Goal: Information Seeking & Learning: Understand process/instructions

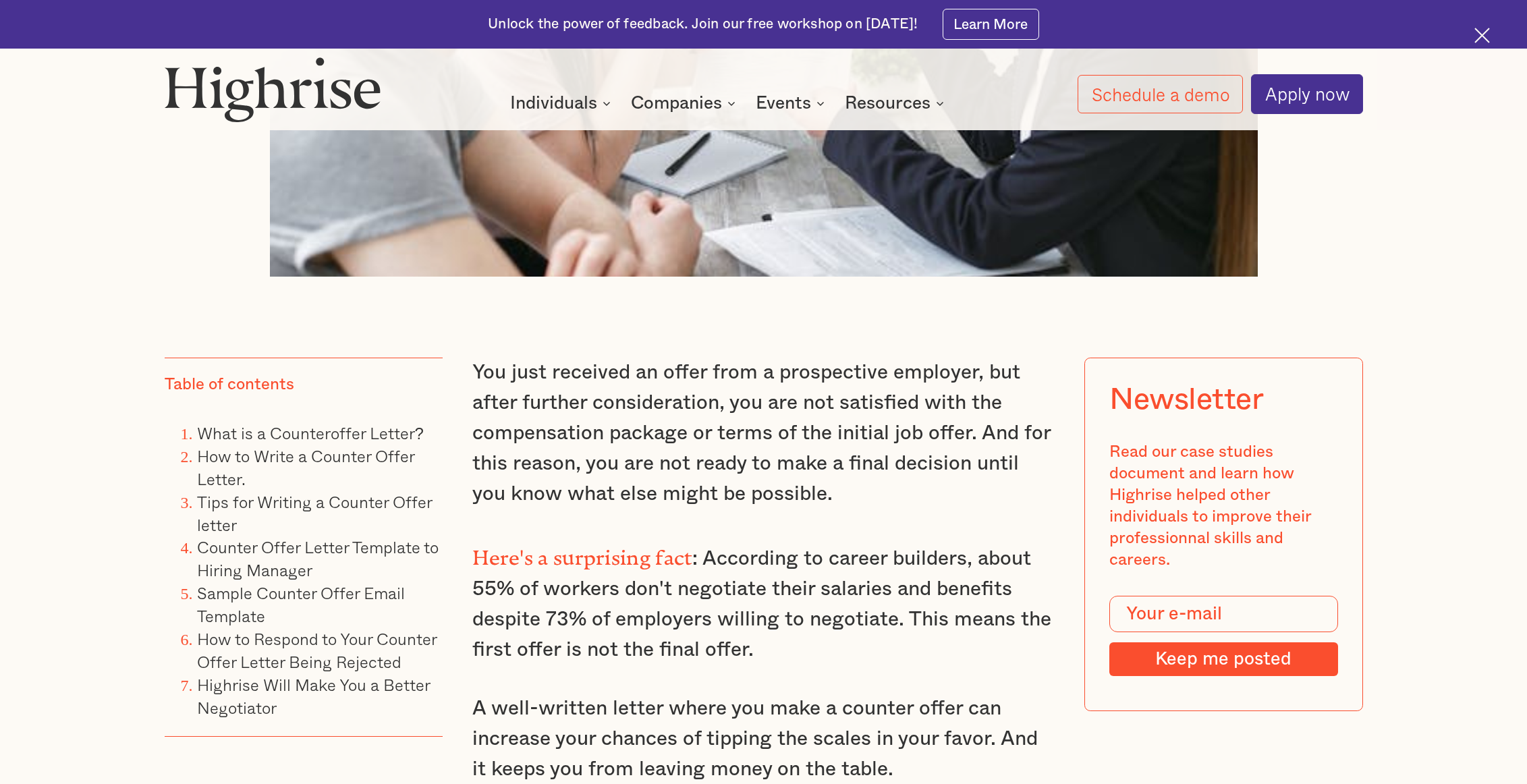
scroll to position [944, 0]
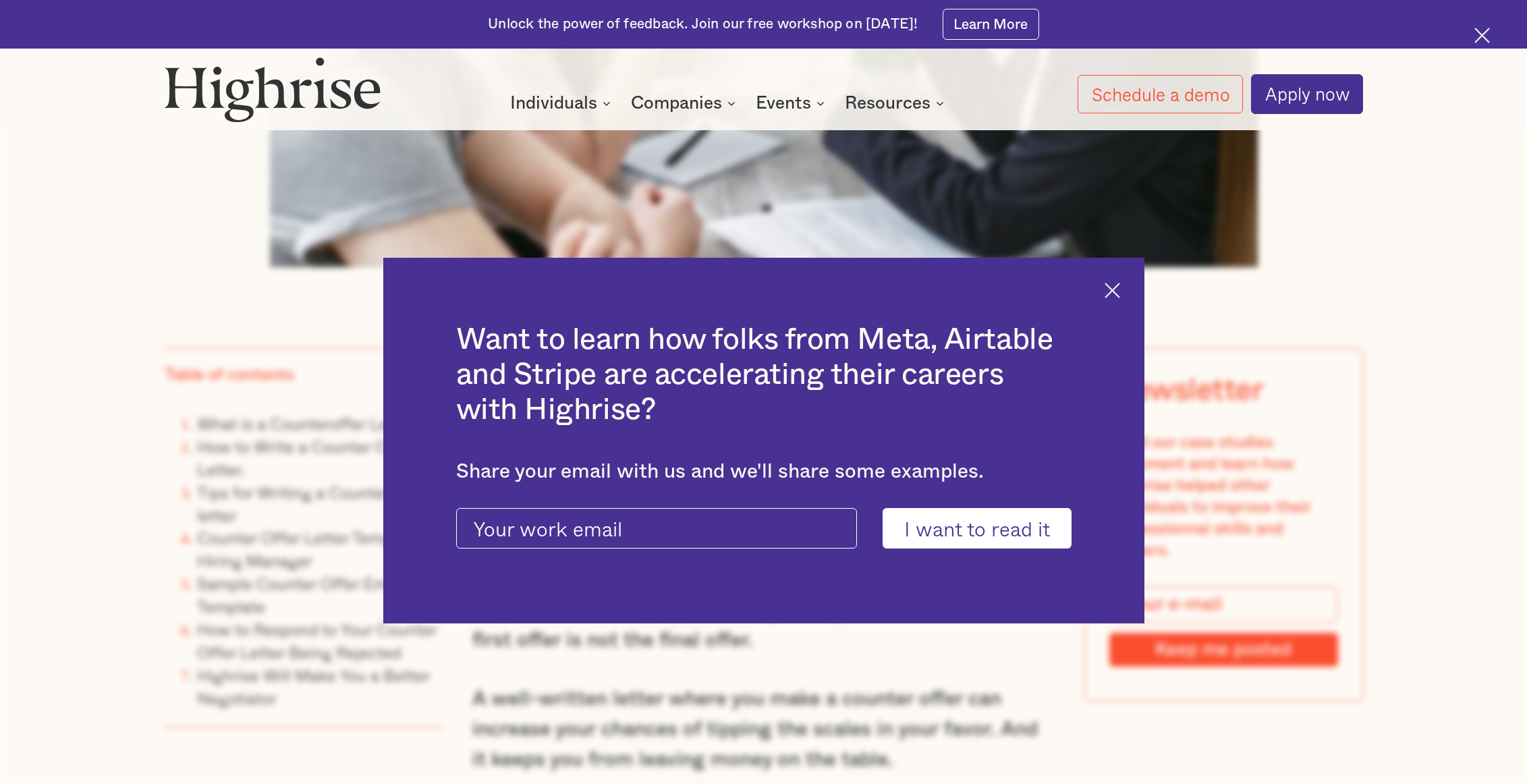
click at [1111, 296] on img at bounding box center [1112, 290] width 16 height 16
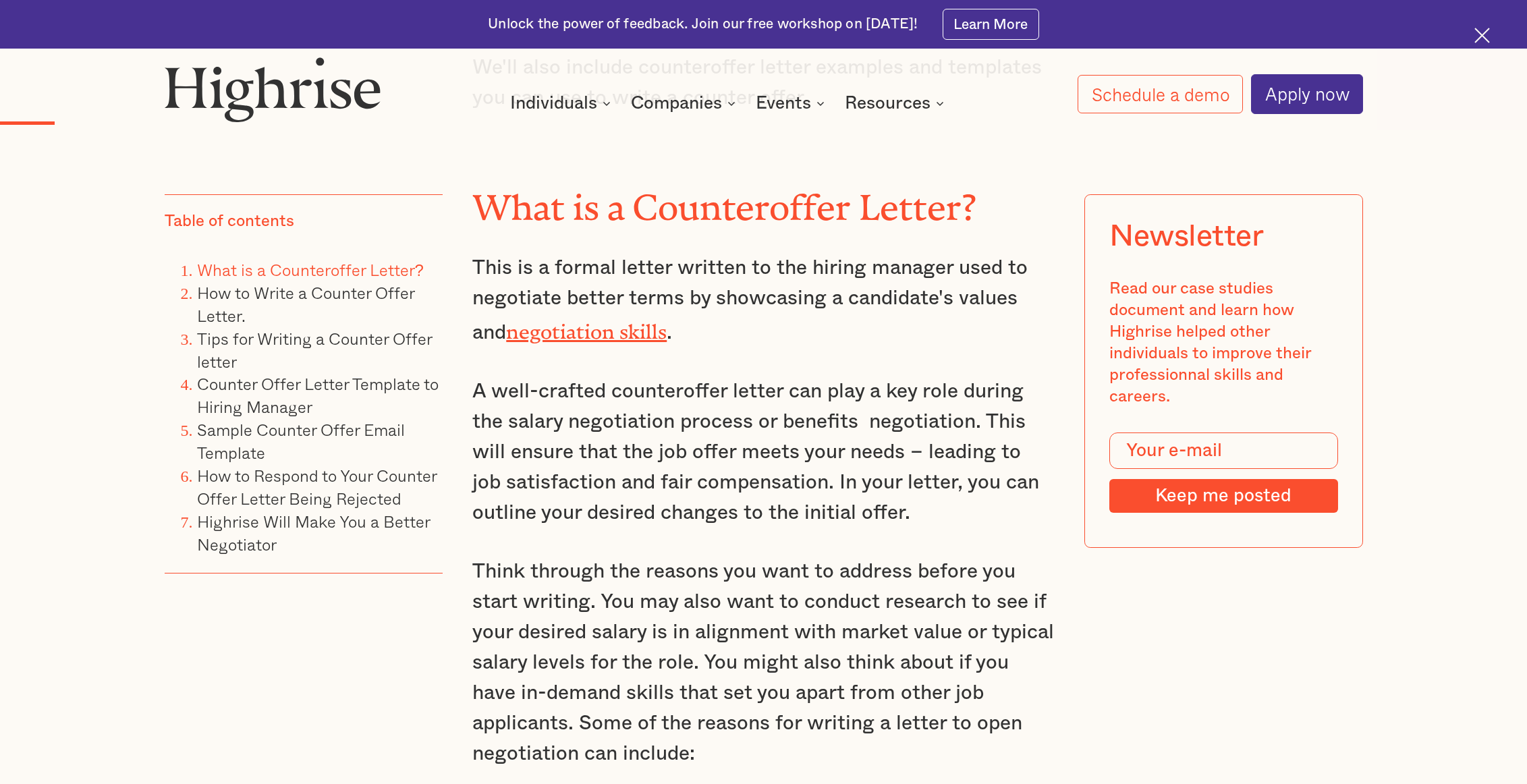
scroll to position [1889, 0]
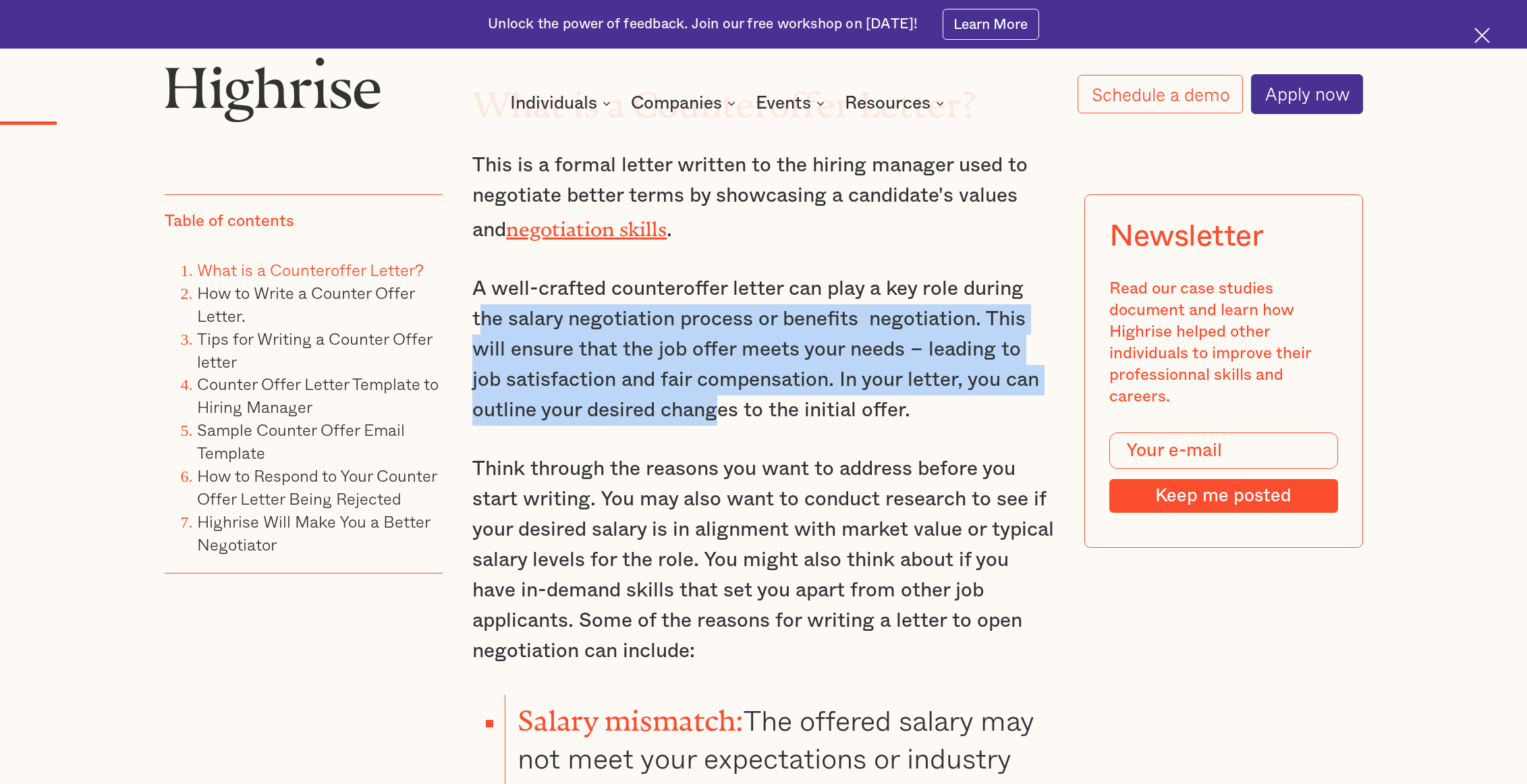
drag, startPoint x: 486, startPoint y: 295, endPoint x: 714, endPoint y: 394, distance: 248.6
click at [717, 394] on p "A well-crafted counteroffer letter can play a key role during the salary negoti…" at bounding box center [764, 350] width 583 height 152
click at [710, 394] on p "A well-crafted counteroffer letter can play a key role during the salary negoti…" at bounding box center [764, 350] width 583 height 152
click at [691, 386] on p "A well-crafted counteroffer letter can play a key role during the salary negoti…" at bounding box center [764, 350] width 583 height 152
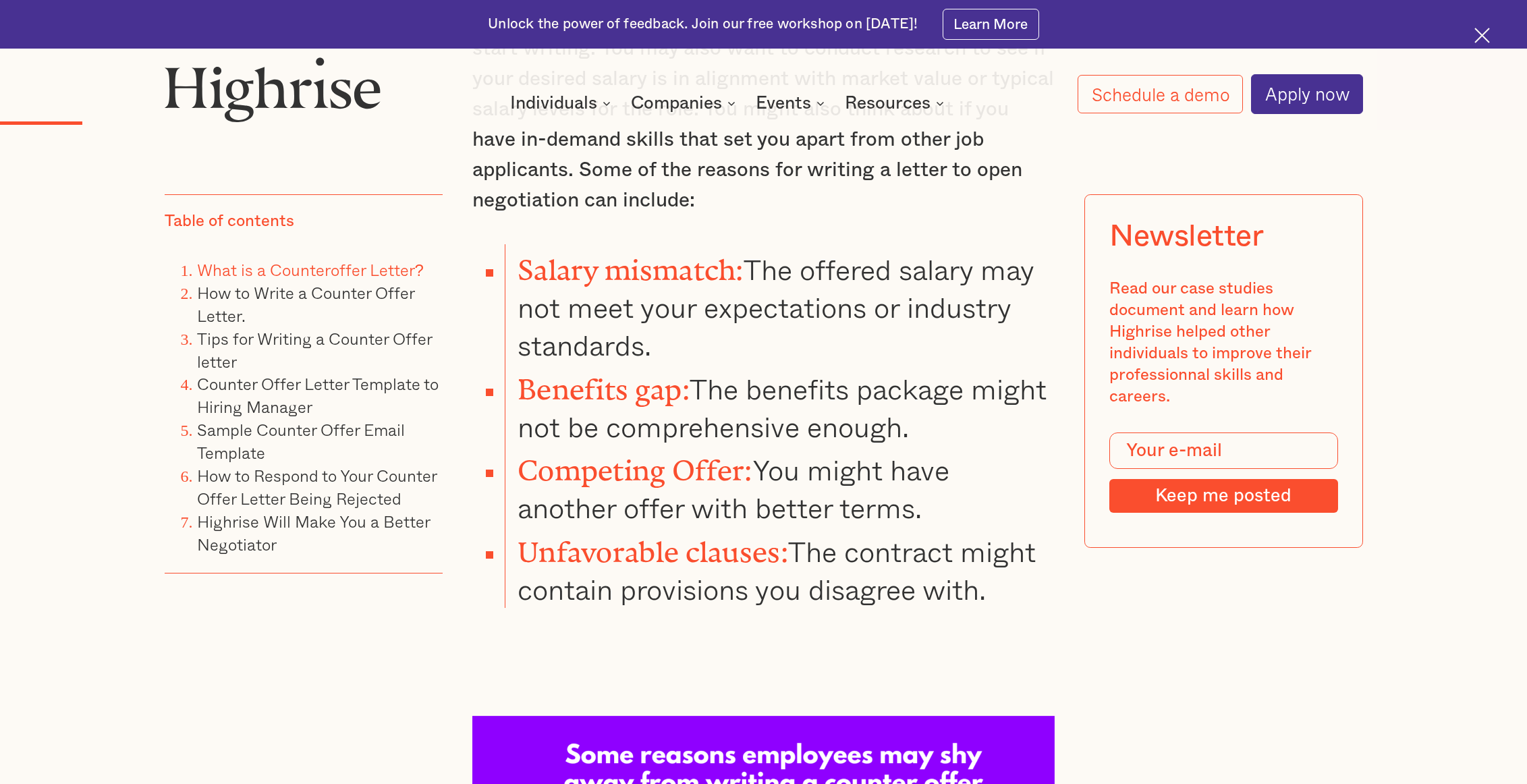
scroll to position [2361, 0]
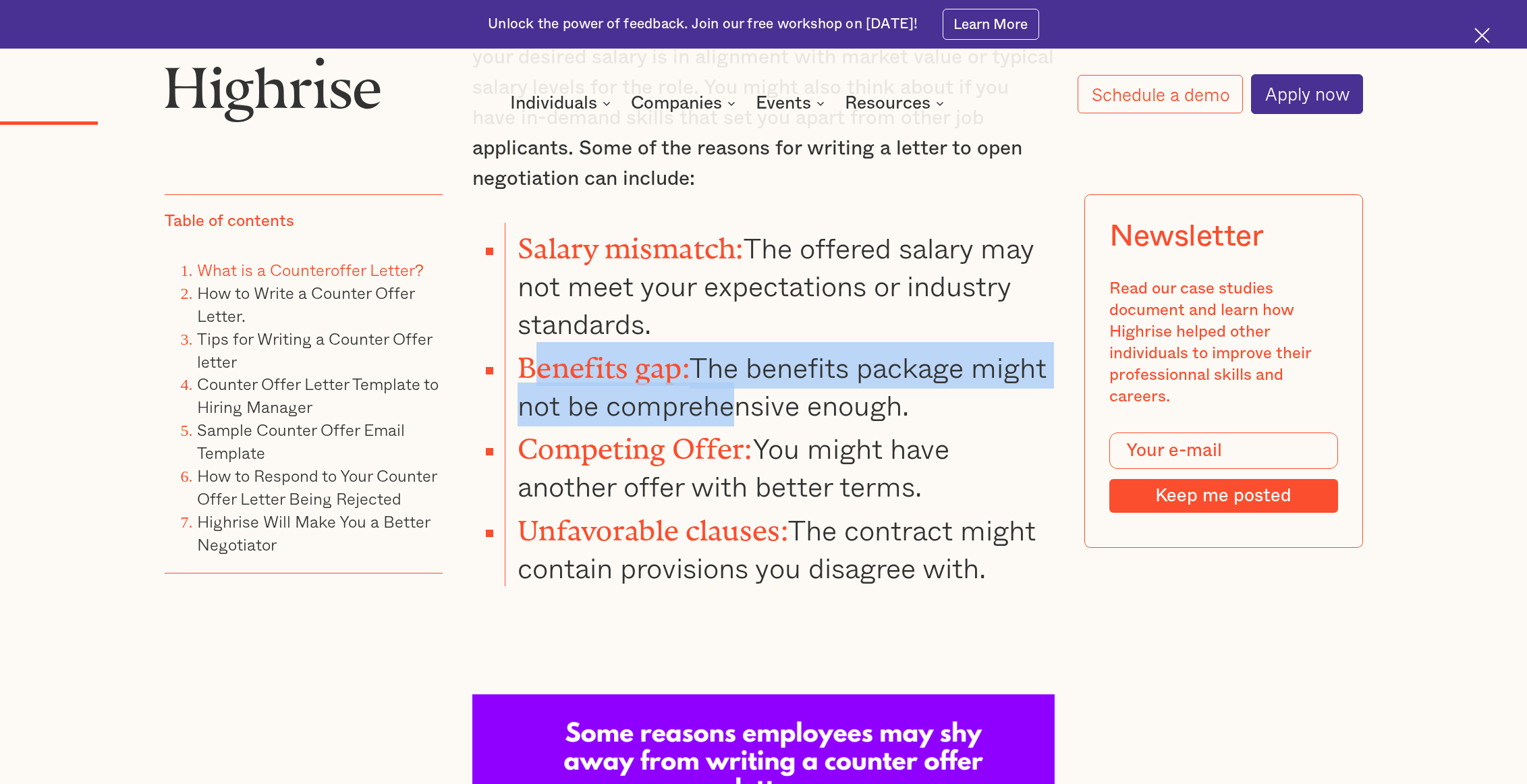
drag, startPoint x: 543, startPoint y: 350, endPoint x: 804, endPoint y: 367, distance: 261.6
click at [804, 367] on li "Benefits gap: The benefits package might not be comprehensive enough." at bounding box center [780, 383] width 550 height 82
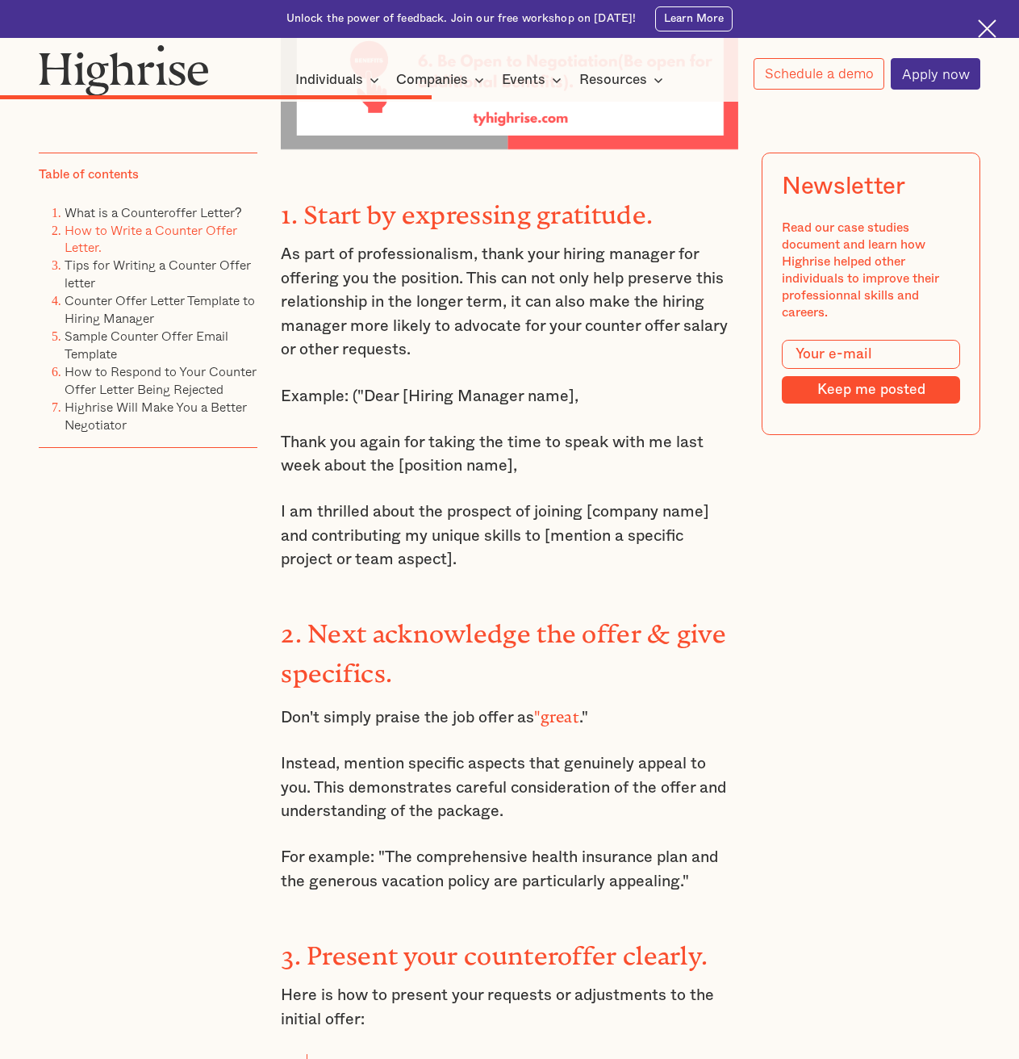
scroll to position [7102, 0]
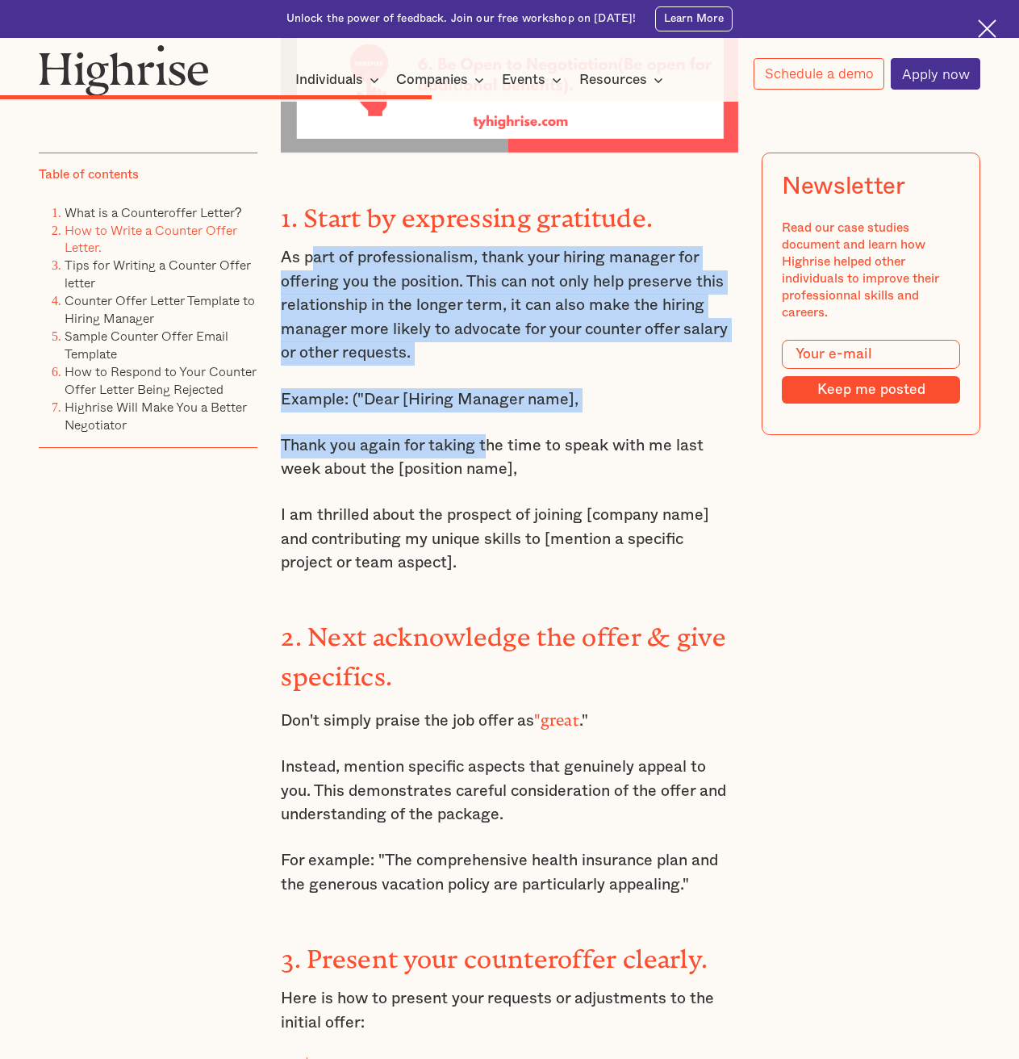
drag, startPoint x: 313, startPoint y: 315, endPoint x: 483, endPoint y: 467, distance: 228.0
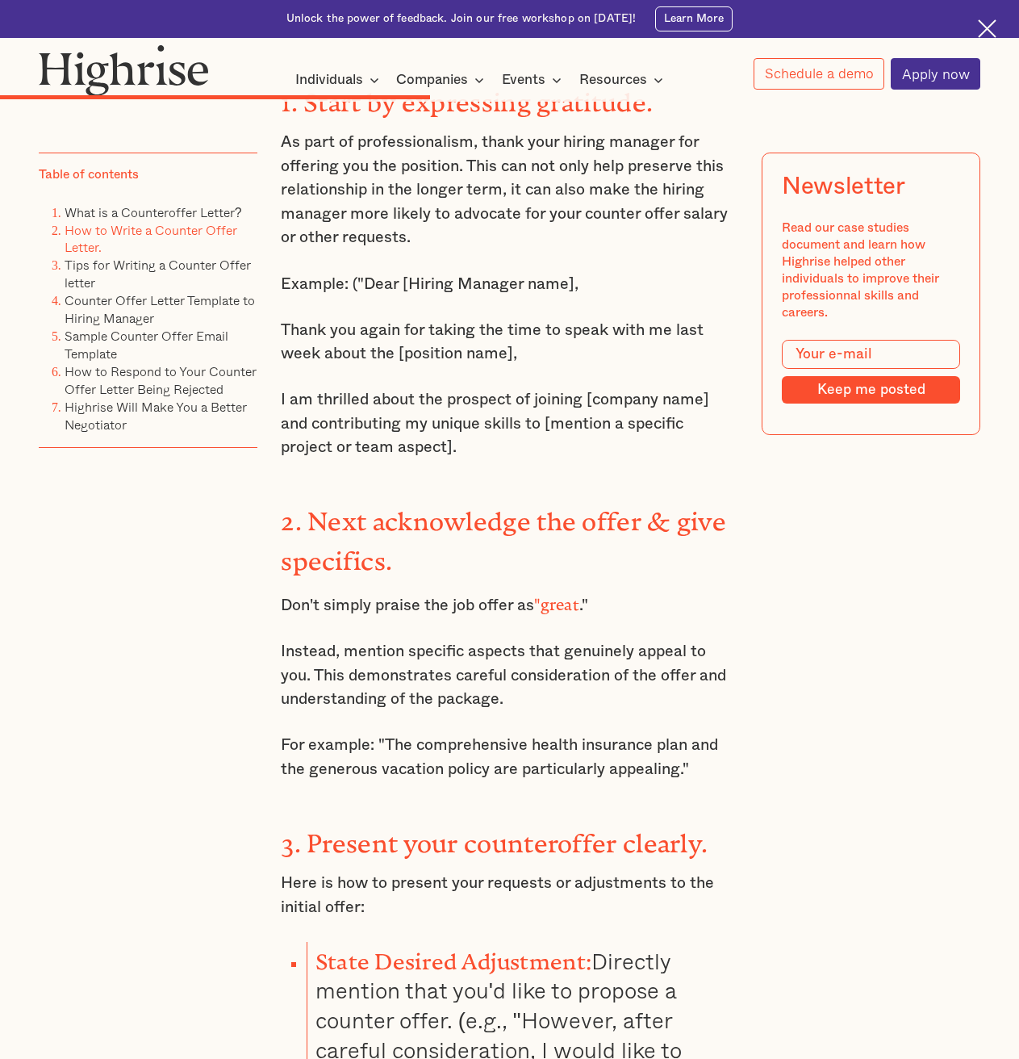
scroll to position [7022, 0]
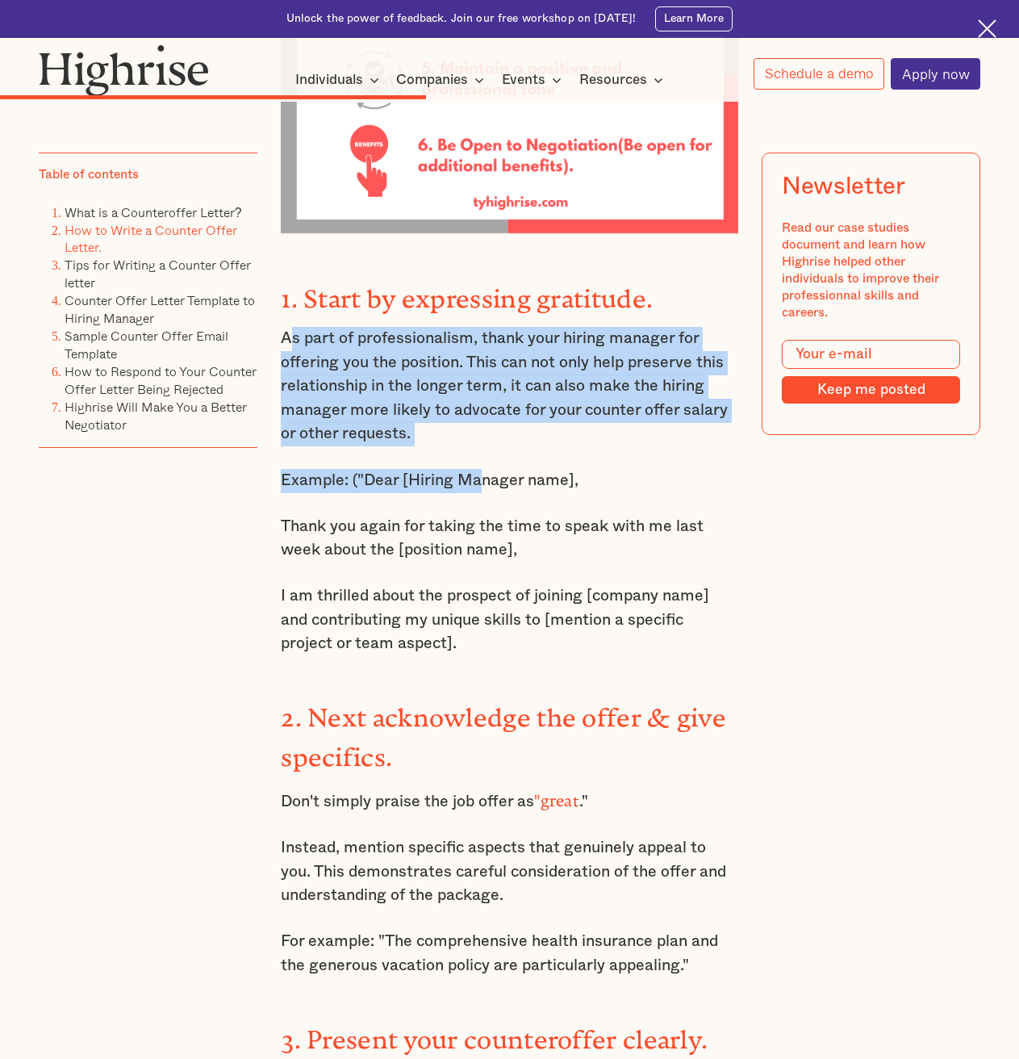
drag, startPoint x: 303, startPoint y: 388, endPoint x: 476, endPoint y: 512, distance: 212.8
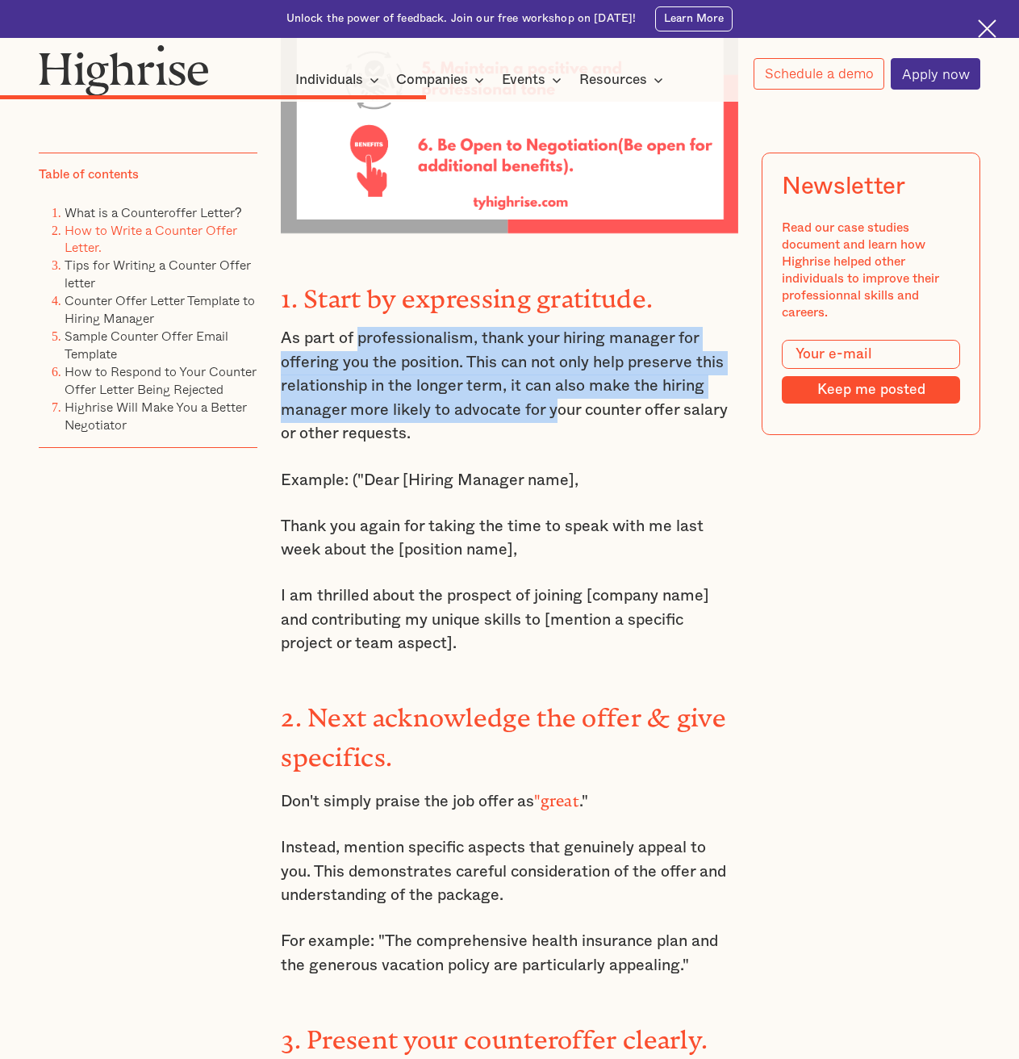
drag, startPoint x: 470, startPoint y: 406, endPoint x: 556, endPoint y: 461, distance: 102.3
click at [556, 446] on p "As part of professionalism, thank your hiring manager for offering you the posi…" at bounding box center [510, 386] width 458 height 119
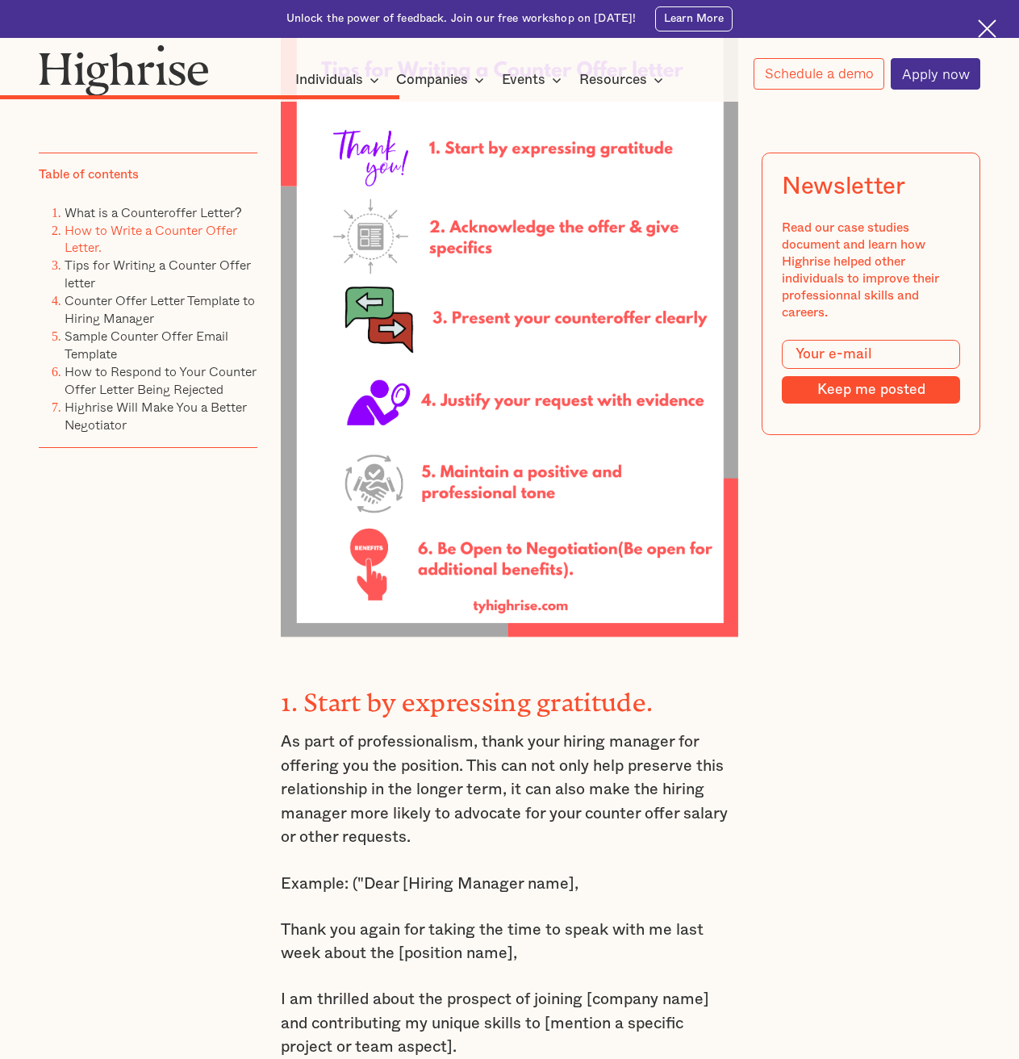
scroll to position [6215, 0]
